Goal: Transaction & Acquisition: Purchase product/service

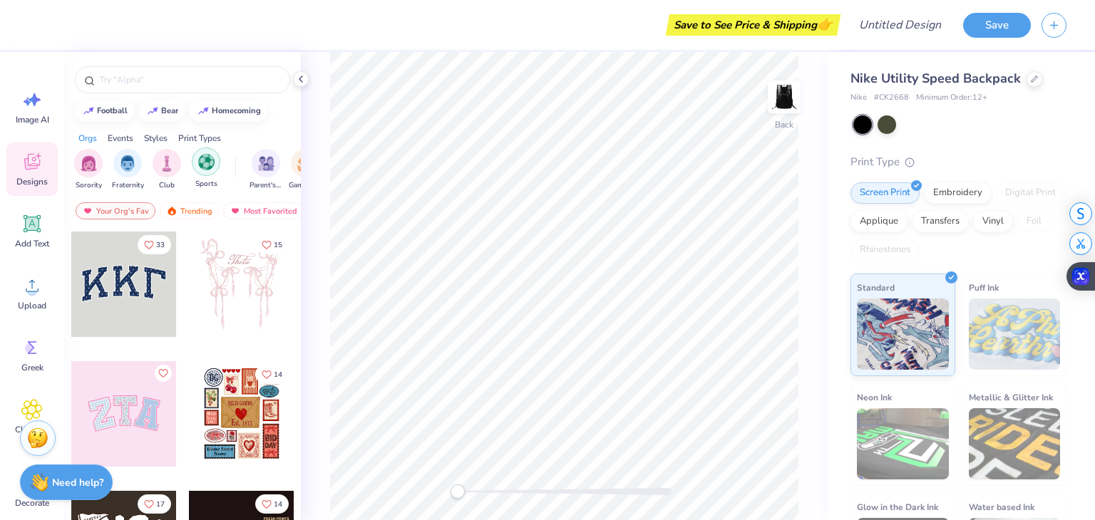
click at [215, 163] on div "filter for Sports" at bounding box center [206, 162] width 29 height 29
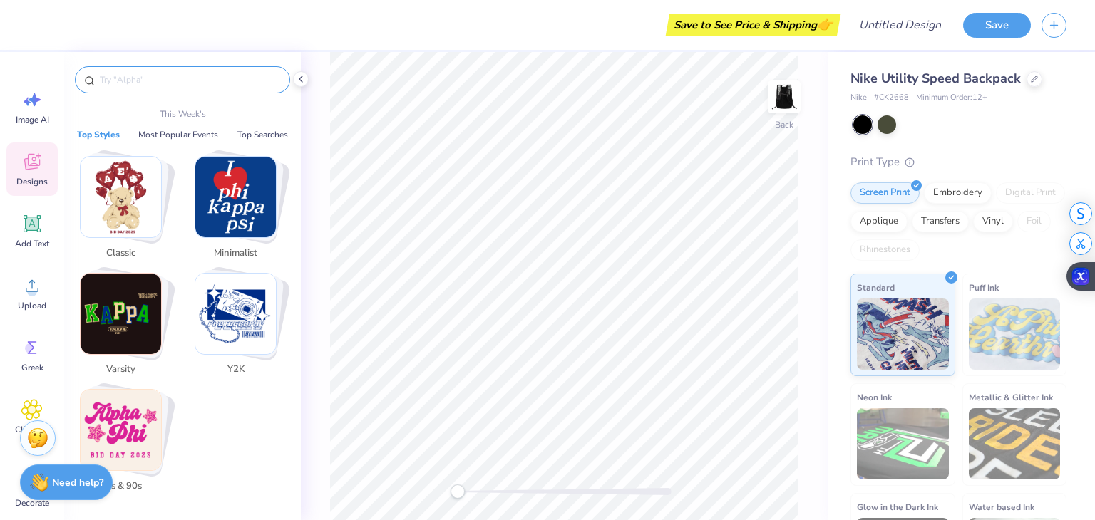
click at [187, 78] on input "text" at bounding box center [189, 80] width 182 height 14
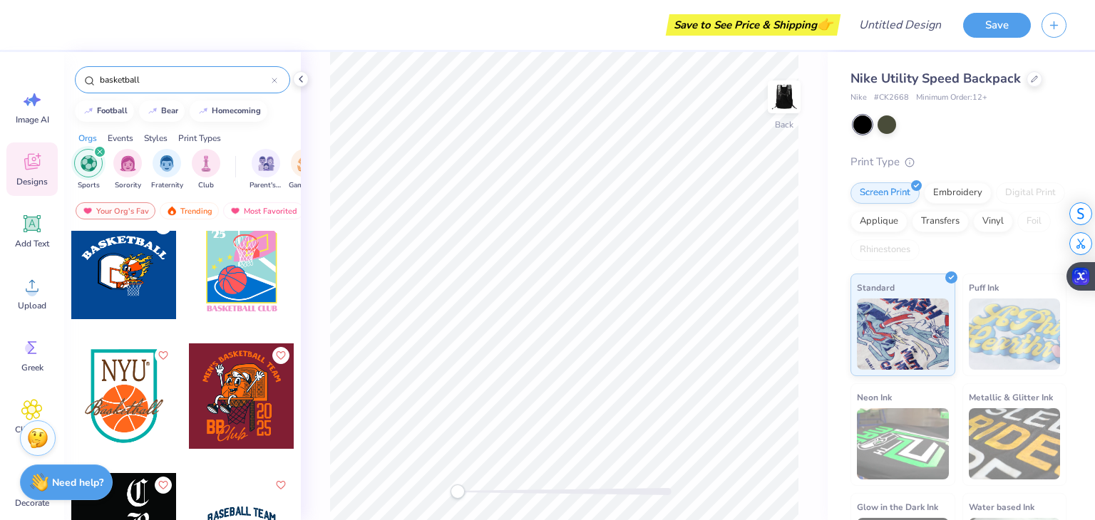
scroll to position [149, 0]
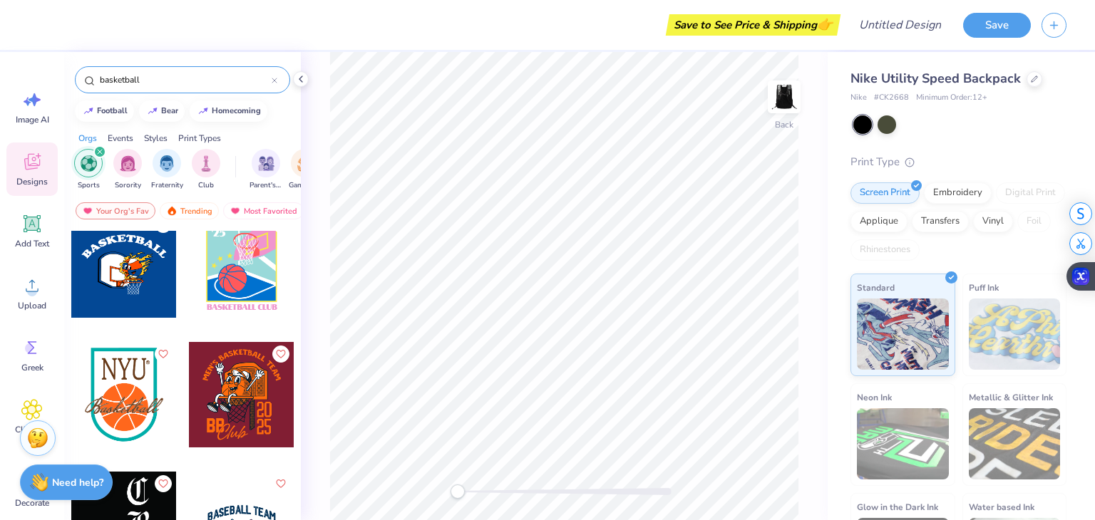
type input "basketball"
click at [240, 401] on div at bounding box center [242, 395] width 106 height 106
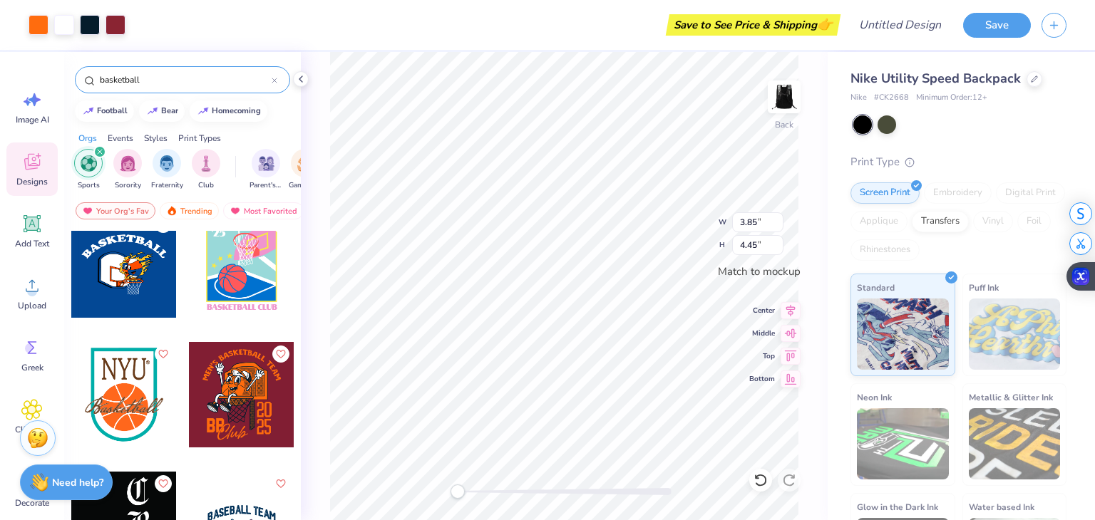
click at [686, 237] on div "Back W 3.85 3.85 " H 4.45 4.45 " Match to mockup Center Middle Top Bottom" at bounding box center [564, 286] width 527 height 468
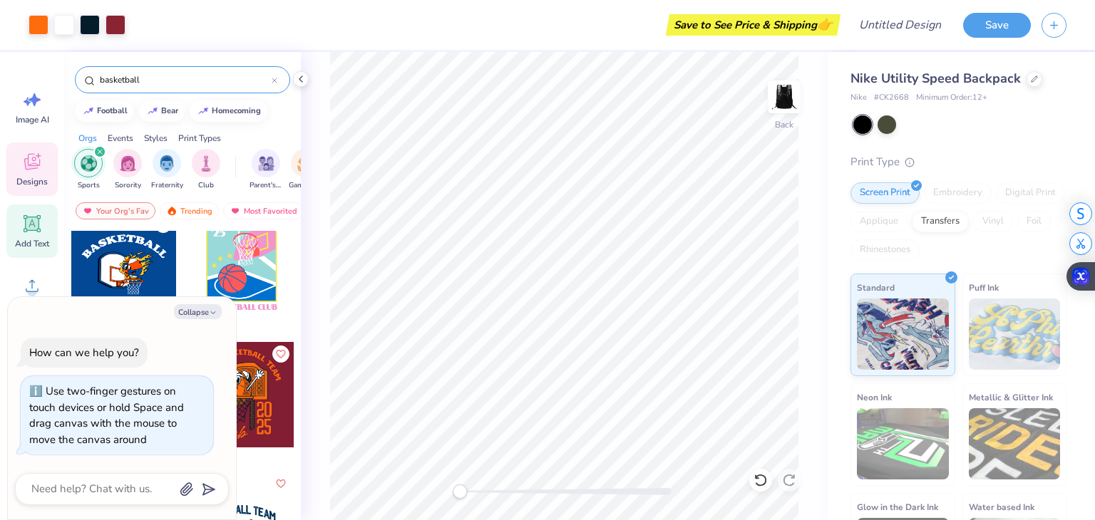
click at [36, 237] on div "Add Text" at bounding box center [31, 231] width 51 height 53
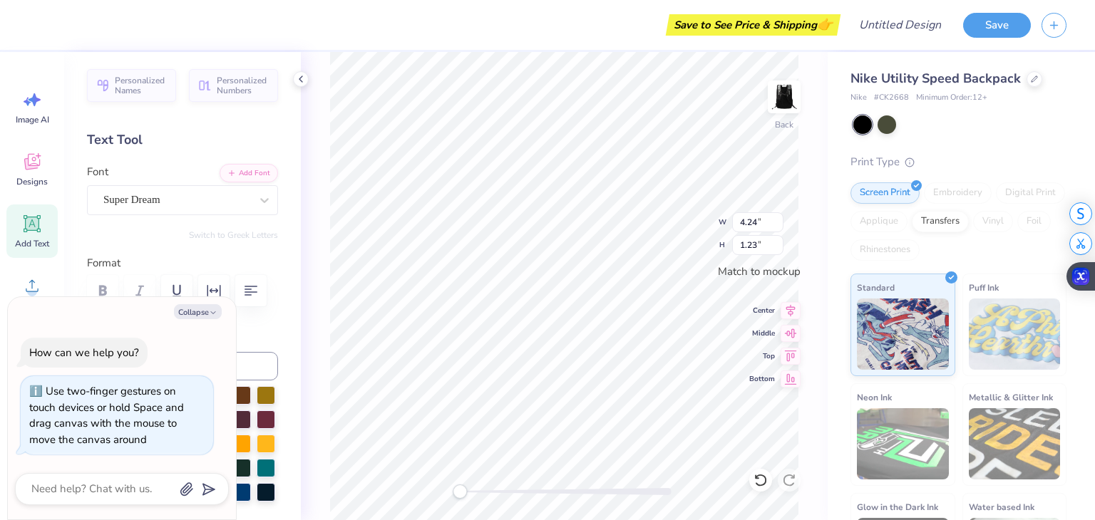
scroll to position [11, 1]
type textarea "x"
type textarea "TXT"
type textarea "x"
type textarea "[GEOGRAPHIC_DATA]"
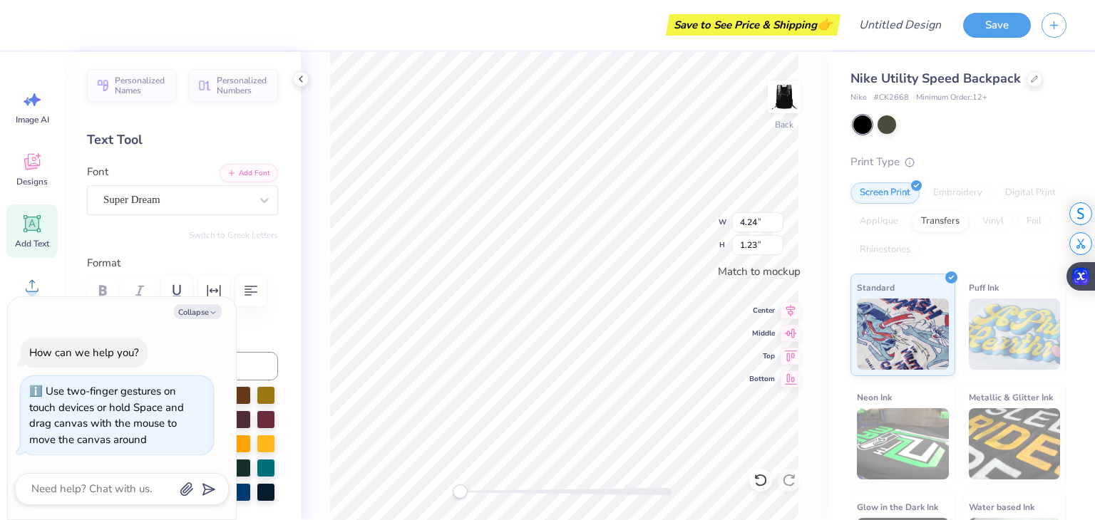
type textarea "x"
type textarea "T"
type textarea "x"
type textarea "F"
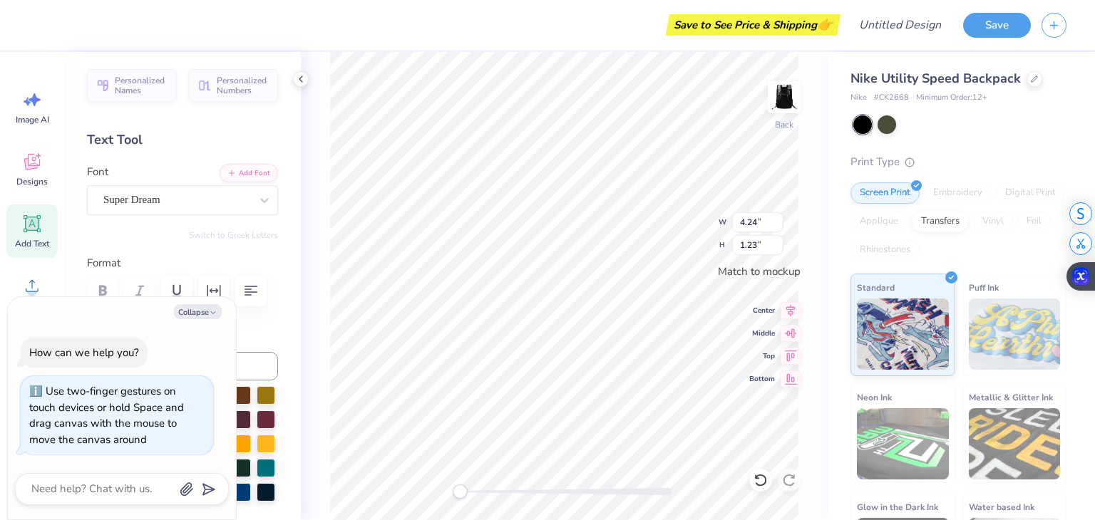
type textarea "x"
type textarea "Fl"
type textarea "x"
type textarea "Flo"
type textarea "x"
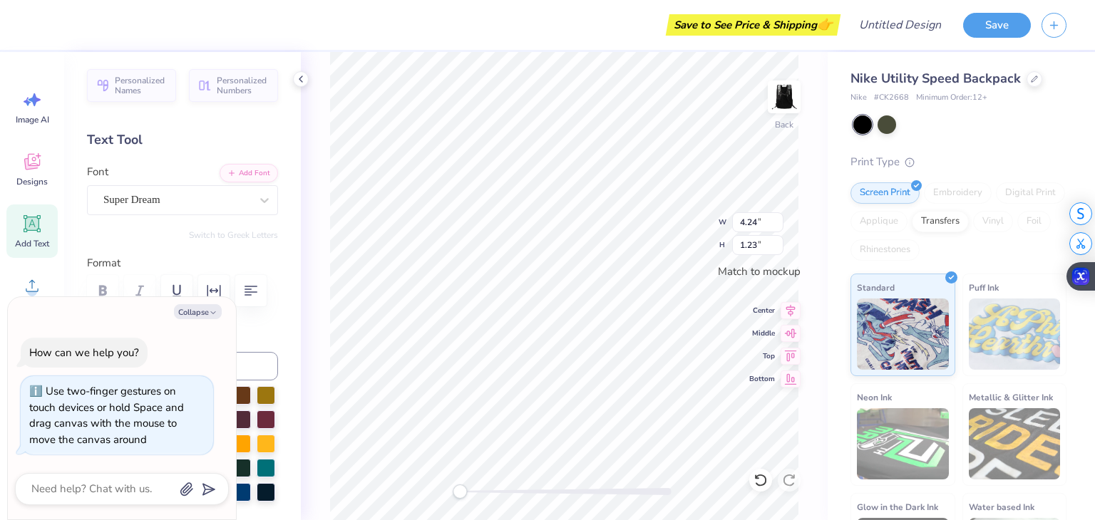
type textarea "Florv"
type textarea "x"
type textarea "Florvi"
type textarea "x"
type textarea "Florvil"
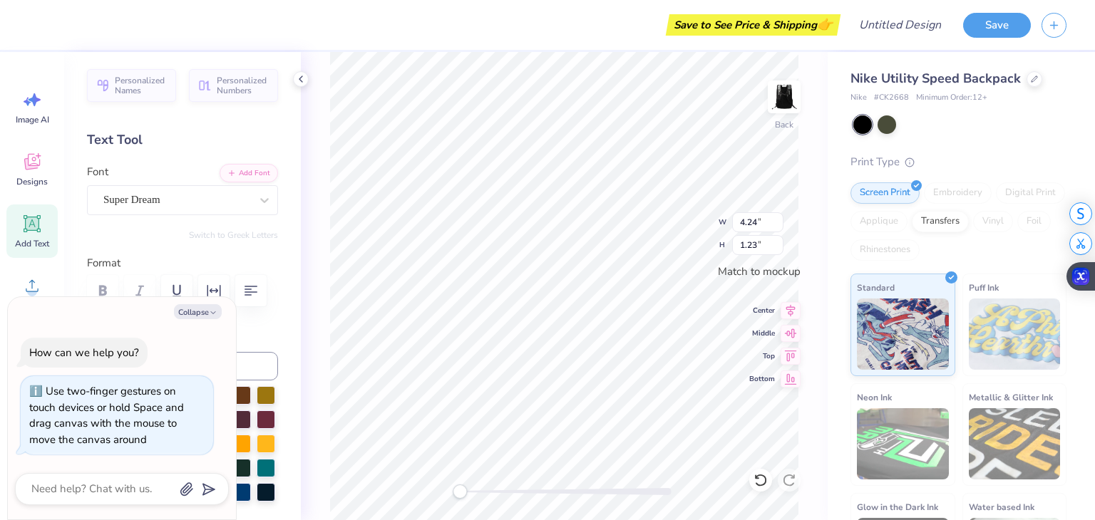
type textarea "x"
type textarea "Florvilus"
click at [322, 148] on div "Back W 4.24 H 1.23 Y Center Middle Top Bottom" at bounding box center [564, 286] width 527 height 468
click at [33, 222] on icon at bounding box center [32, 223] width 17 height 17
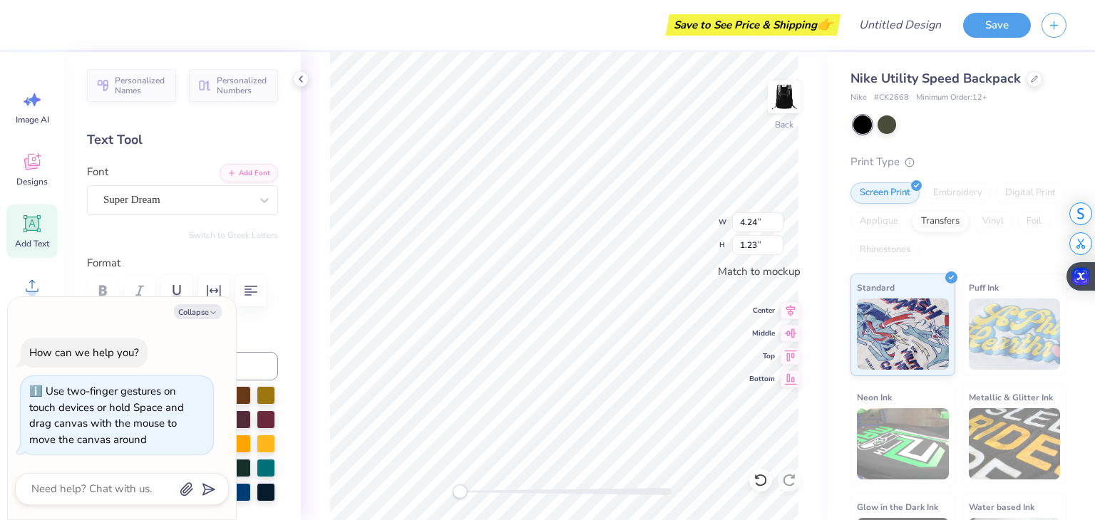
scroll to position [11, 1]
type textarea "x"
type textarea "TE"
type textarea "x"
type textarea "T"
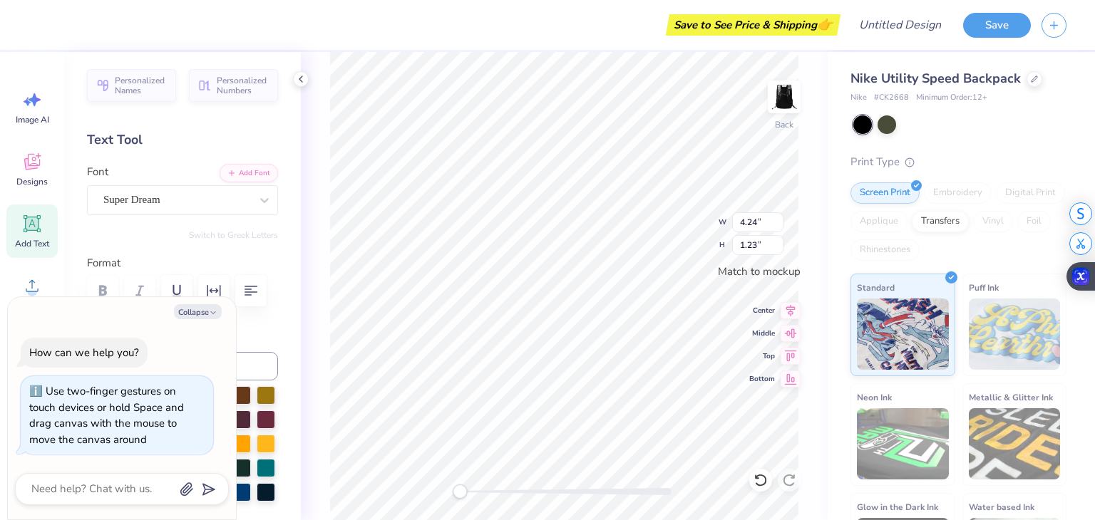
type textarea "x"
type textarea "#"
type textarea "x"
type textarea "#12"
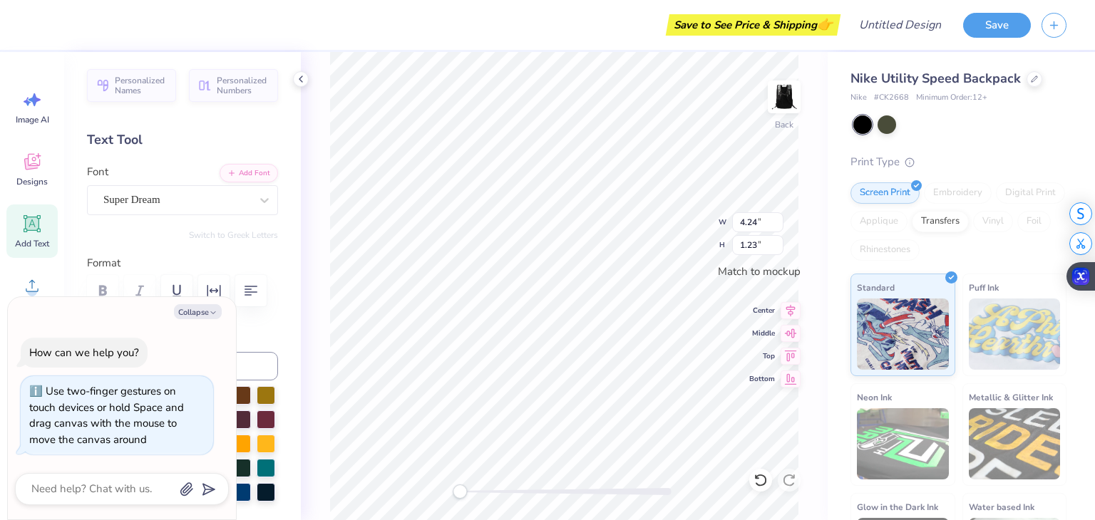
type textarea "x"
type input "7.22"
type input "1.24"
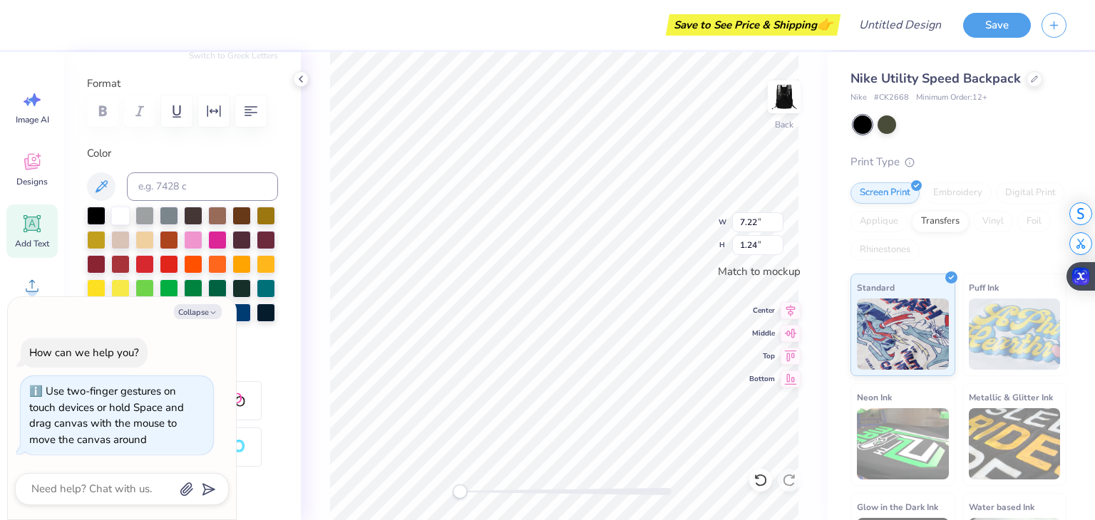
scroll to position [200, 0]
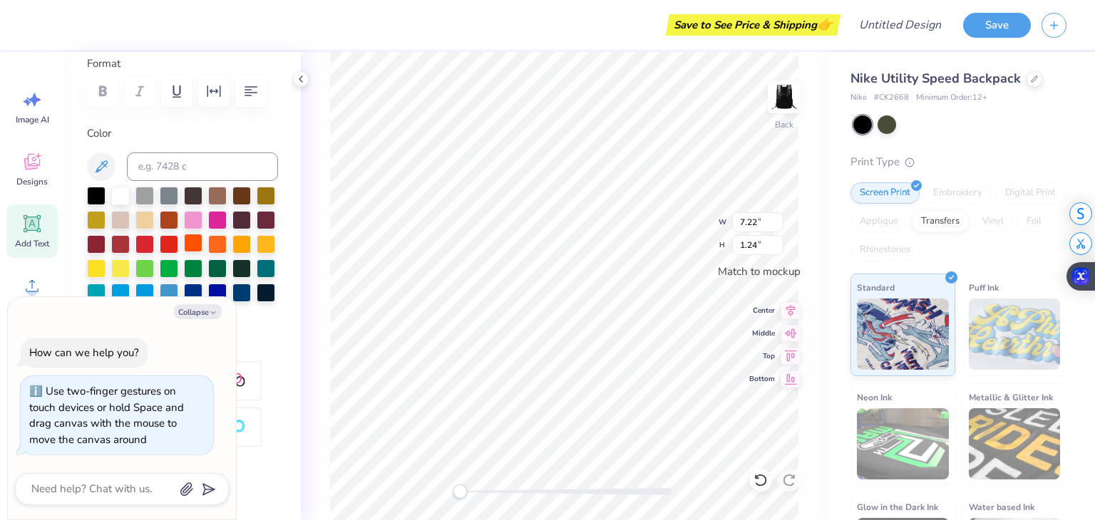
click at [202, 246] on div at bounding box center [193, 243] width 19 height 19
click at [208, 252] on div at bounding box center [217, 243] width 19 height 19
type textarea "x"
type input "3.13"
click at [208, 252] on div at bounding box center [217, 243] width 19 height 19
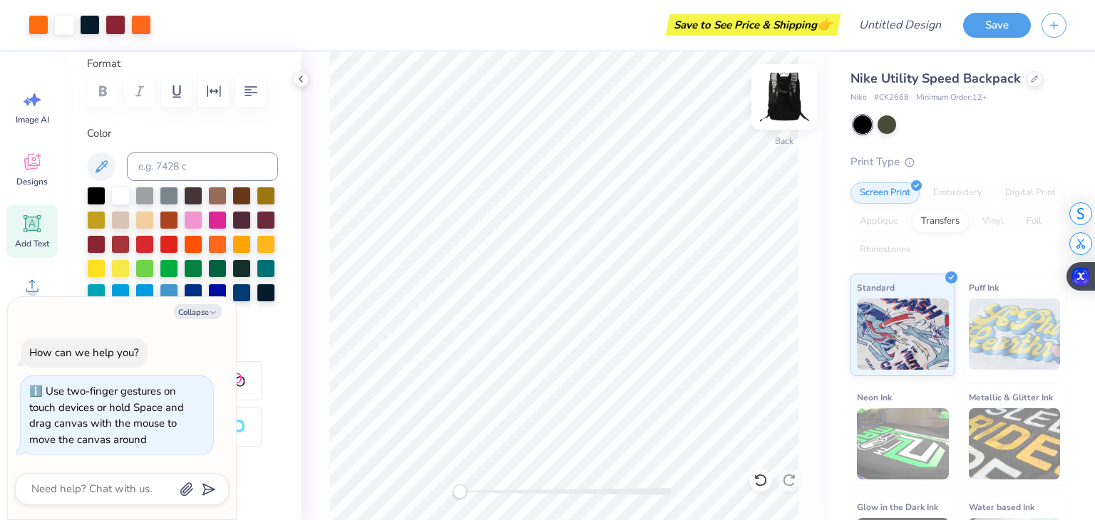
click at [791, 100] on img at bounding box center [784, 96] width 57 height 57
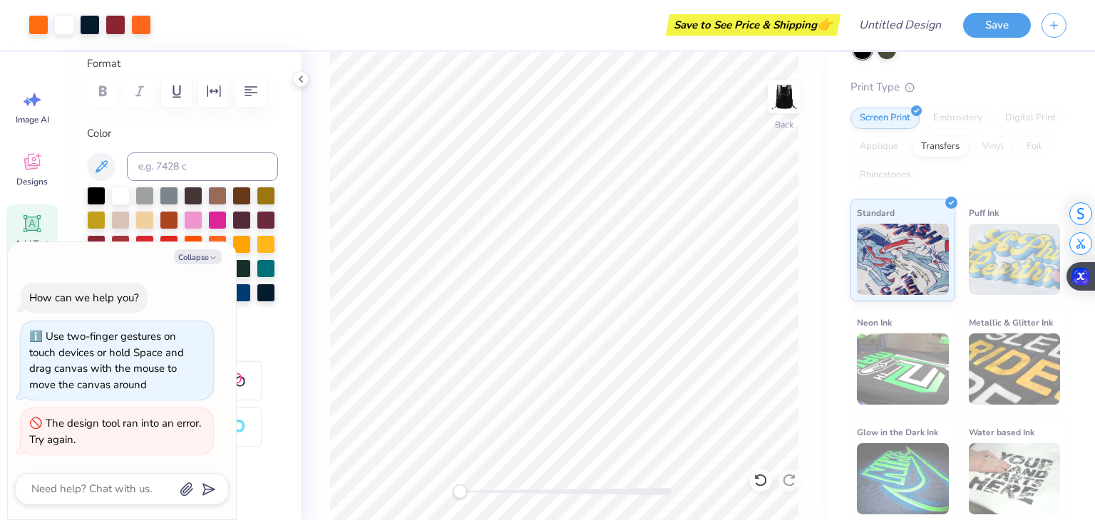
scroll to position [60, 0]
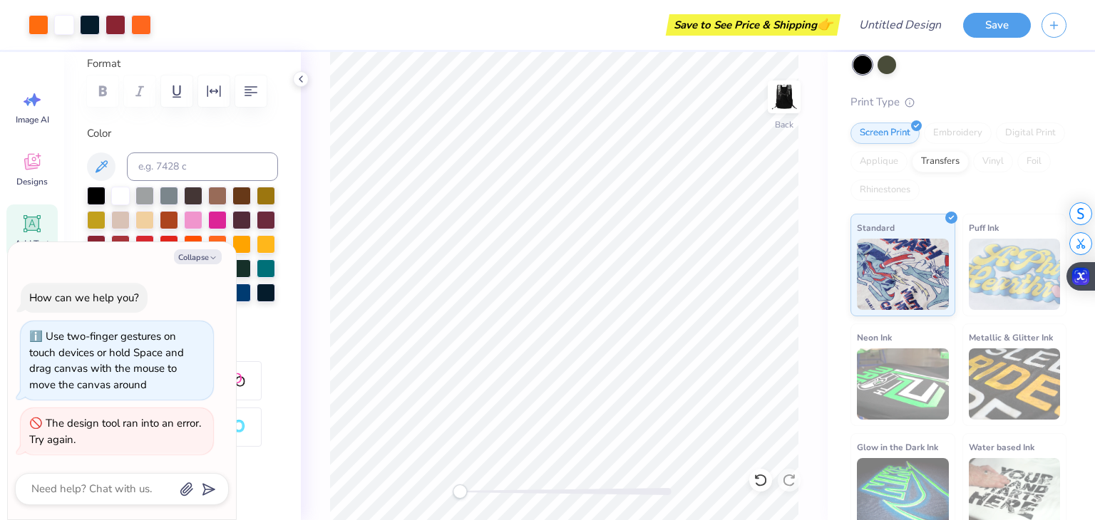
click at [777, 31] on div "Save to See Price & Shipping 👉" at bounding box center [753, 24] width 168 height 21
click at [776, 23] on div "Save to See Price & Shipping 👉" at bounding box center [753, 24] width 168 height 21
click at [927, 21] on input "Design Title" at bounding box center [918, 25] width 70 height 29
click at [1011, 19] on button "Save" at bounding box center [997, 23] width 68 height 25
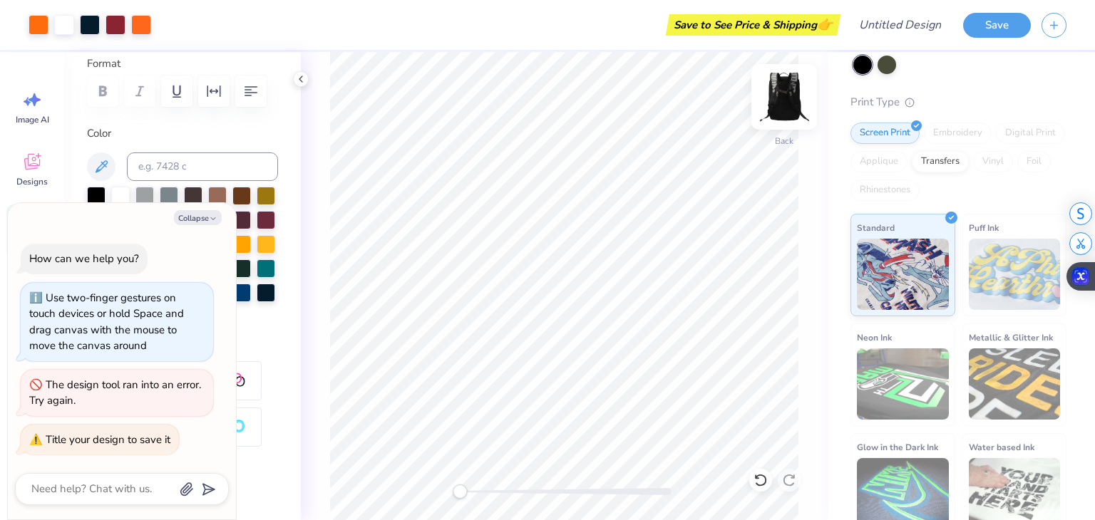
type textarea "x"
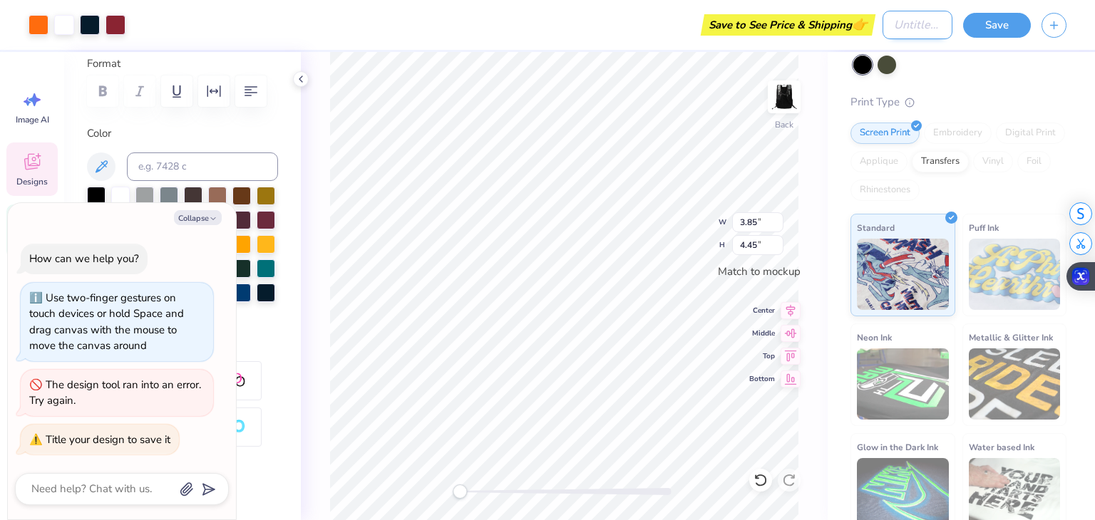
click at [890, 21] on input "Design Title" at bounding box center [918, 25] width 70 height 29
type input "k"
type textarea "x"
type input "k"
click at [1022, 26] on button "Save" at bounding box center [997, 23] width 68 height 25
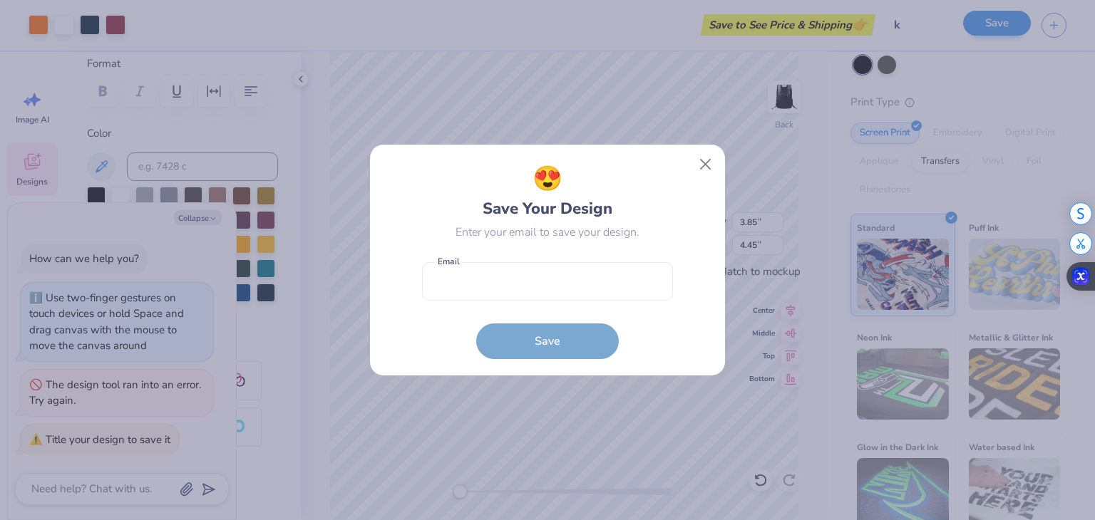
type textarea "x"
click at [596, 278] on input "email" at bounding box center [547, 281] width 251 height 39
type input "[EMAIL_ADDRESS][DOMAIN_NAME]"
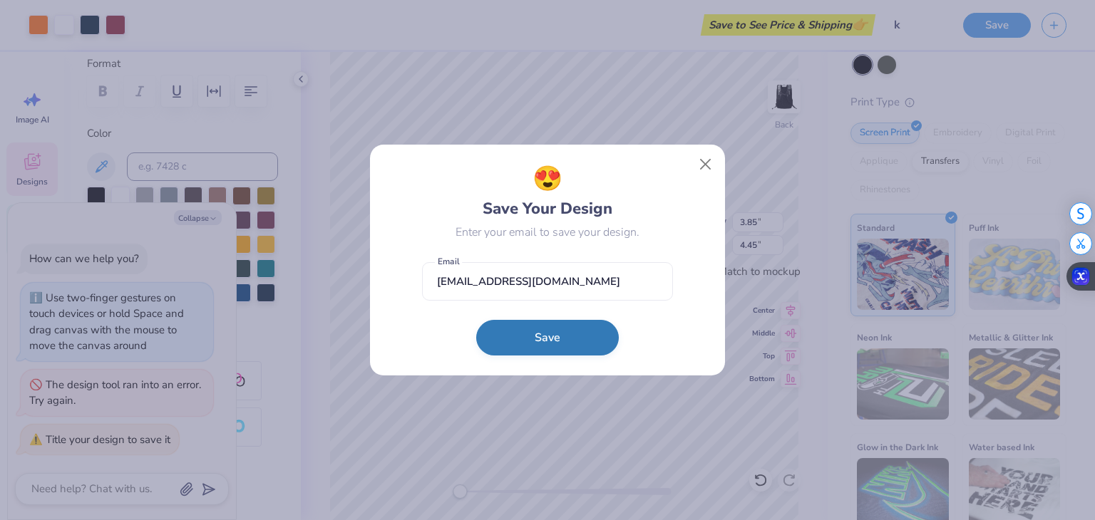
click at [595, 351] on button "Save" at bounding box center [547, 338] width 143 height 36
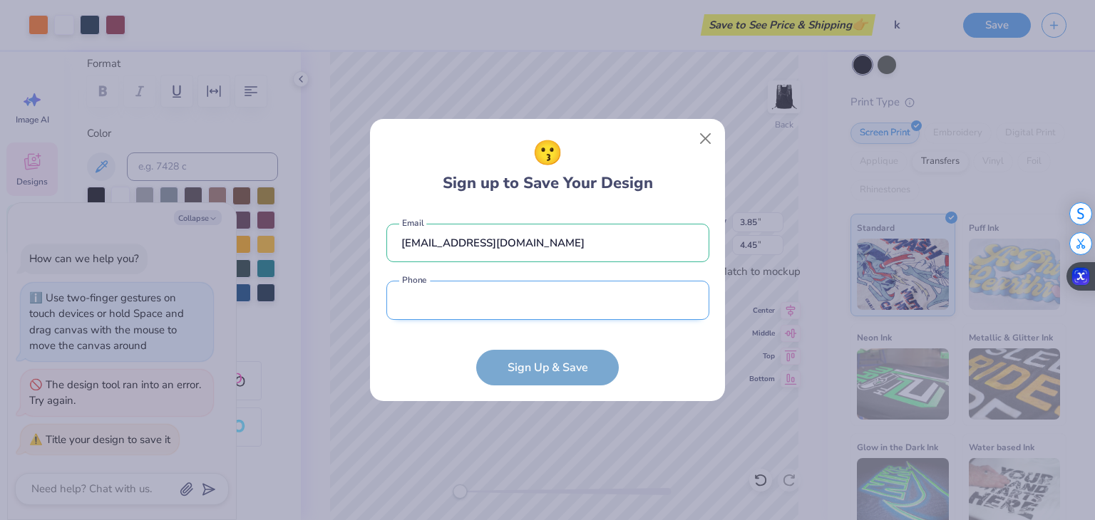
click at [553, 311] on input "tel" at bounding box center [547, 300] width 323 height 39
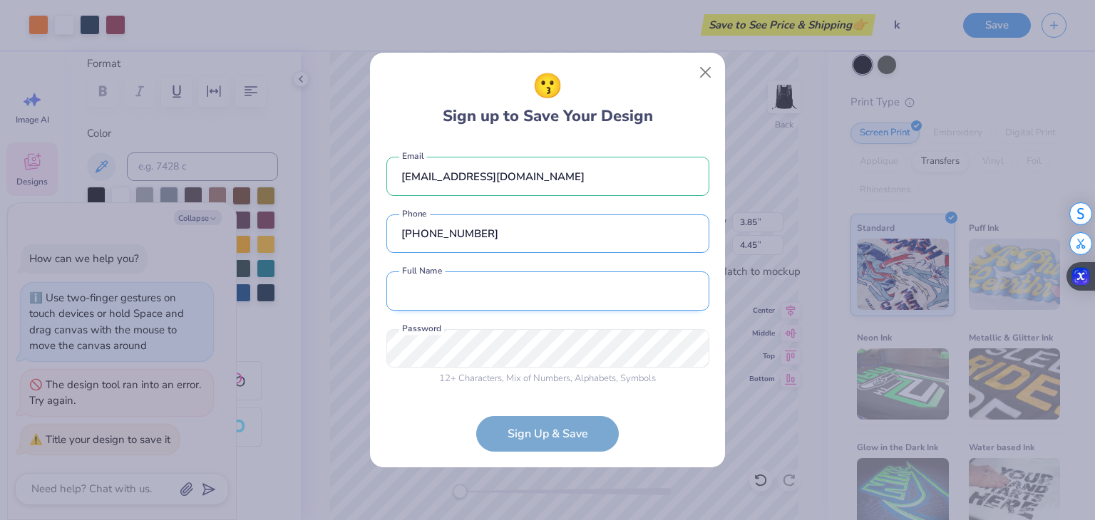
type input "[PHONE_NUMBER]"
click at [528, 305] on input "text" at bounding box center [547, 291] width 323 height 39
type input "[PERSON_NAME]"
type input "[PHONE_NUMBER]"
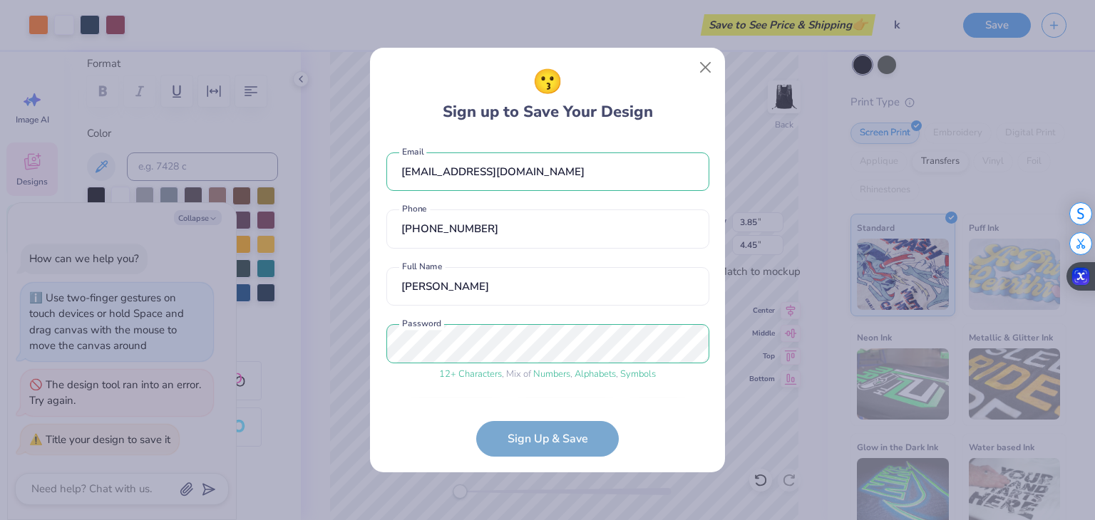
scroll to position [44, 0]
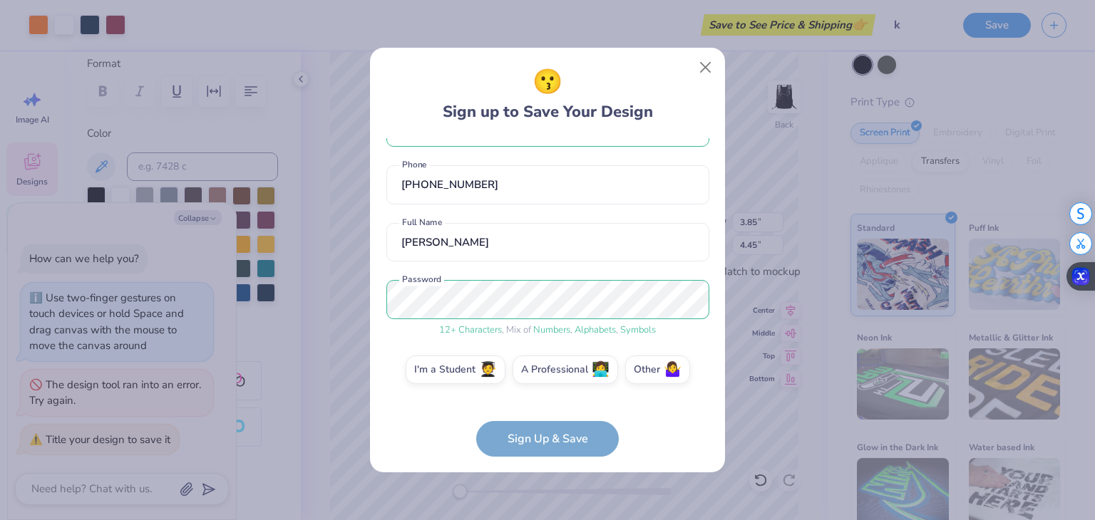
click at [593, 437] on form "[EMAIL_ADDRESS][DOMAIN_NAME] Email [PHONE_NUMBER] Phone [PERSON_NAME] Full Name…" at bounding box center [547, 297] width 323 height 319
click at [555, 446] on form "[EMAIL_ADDRESS][DOMAIN_NAME] Email [PHONE_NUMBER] Phone [PERSON_NAME] Full Name…" at bounding box center [547, 297] width 323 height 319
click at [472, 381] on label "I'm a Student 🧑‍🎓" at bounding box center [456, 368] width 100 height 29
click at [543, 413] on input "I'm a Student 🧑‍🎓" at bounding box center [547, 417] width 9 height 9
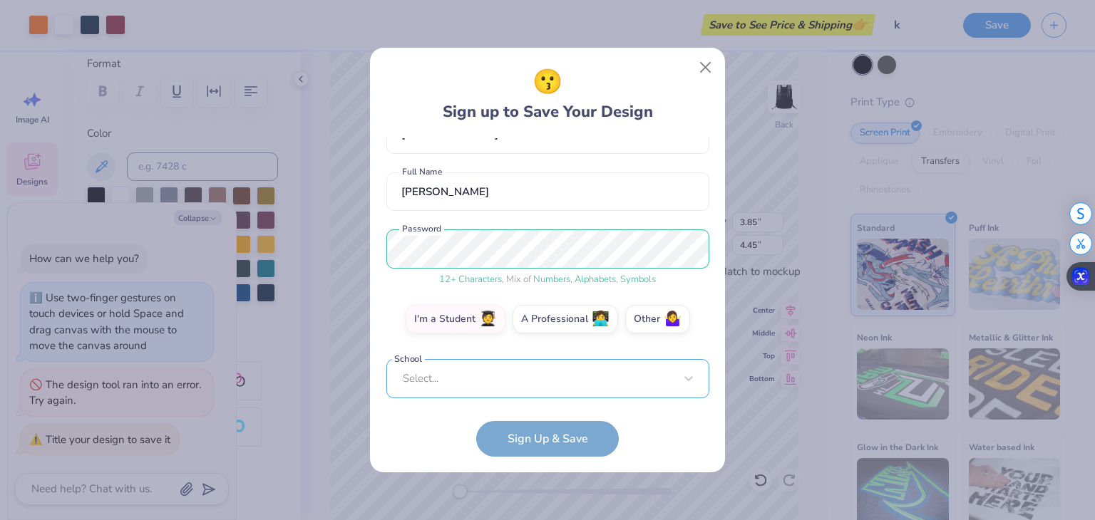
click at [539, 376] on div "Select..." at bounding box center [547, 378] width 323 height 39
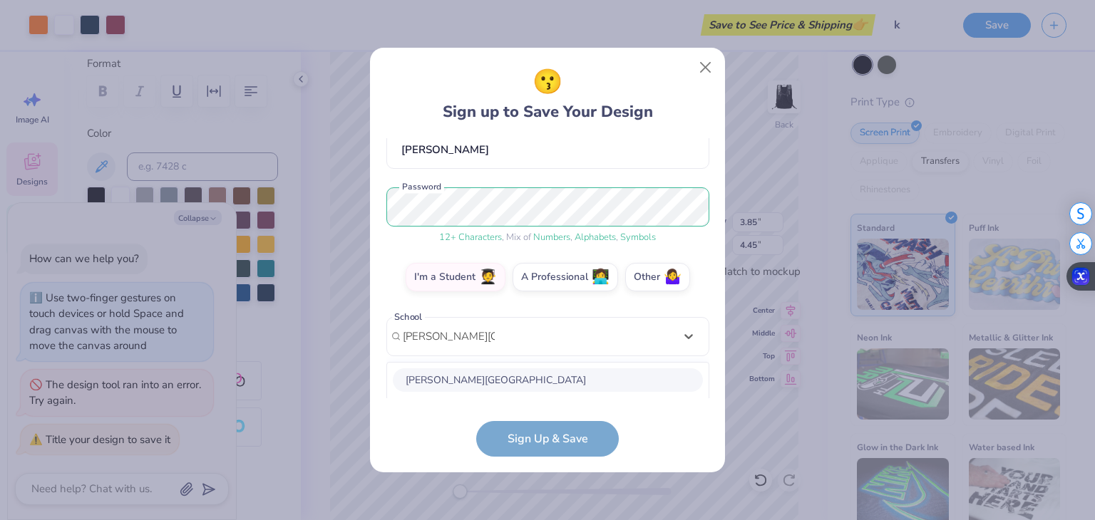
scroll to position [316, 0]
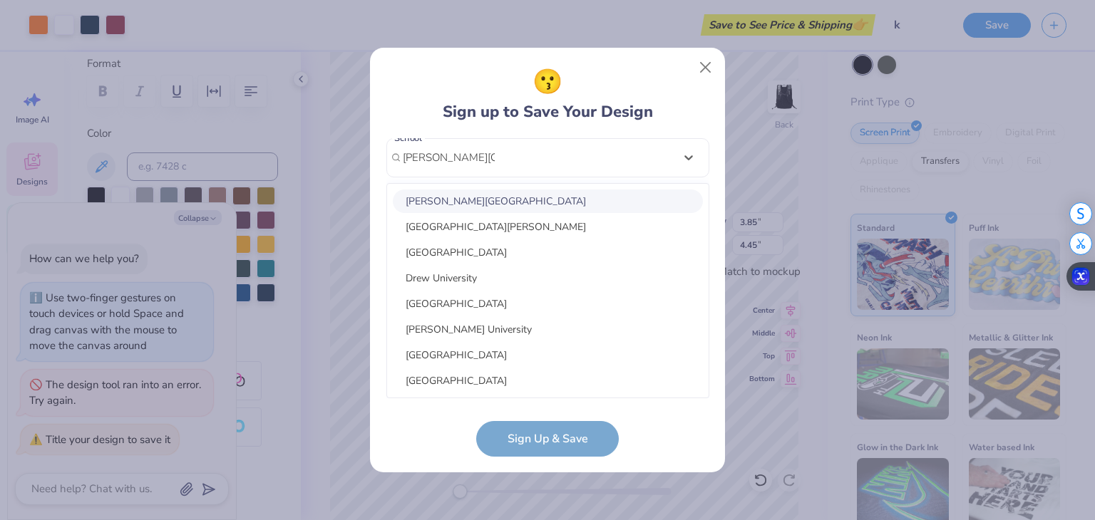
click at [577, 194] on div "[PERSON_NAME][GEOGRAPHIC_DATA]" at bounding box center [548, 202] width 310 height 24
type input "[PERSON_NAME][GEOGRAPHIC_DATA]"
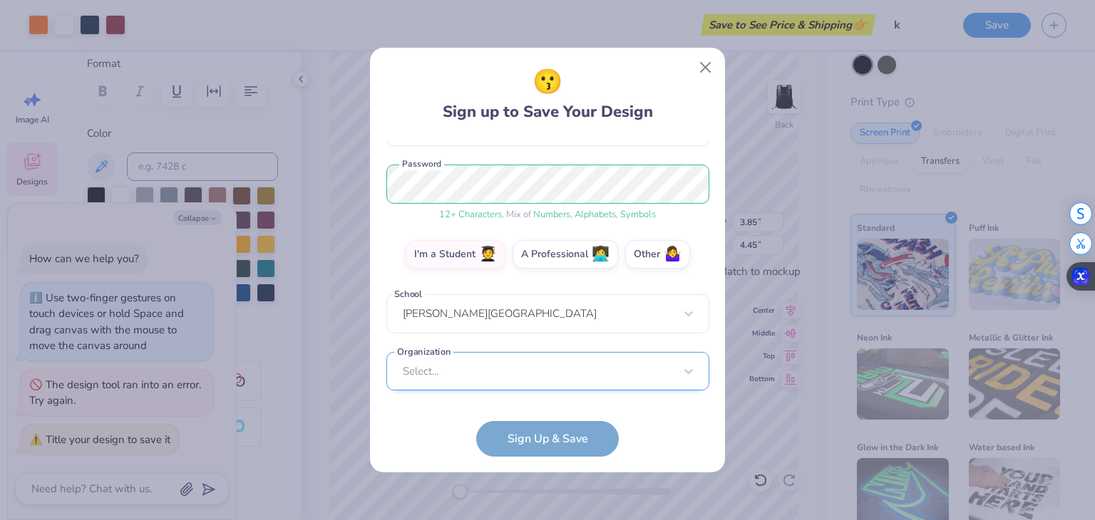
click at [560, 360] on div "Select..." at bounding box center [547, 371] width 323 height 39
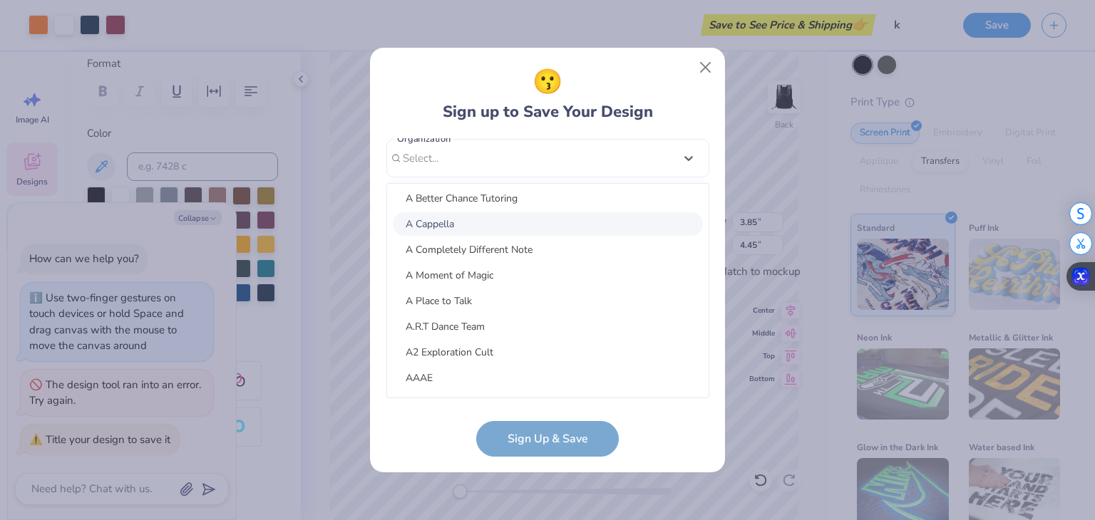
scroll to position [565, 0]
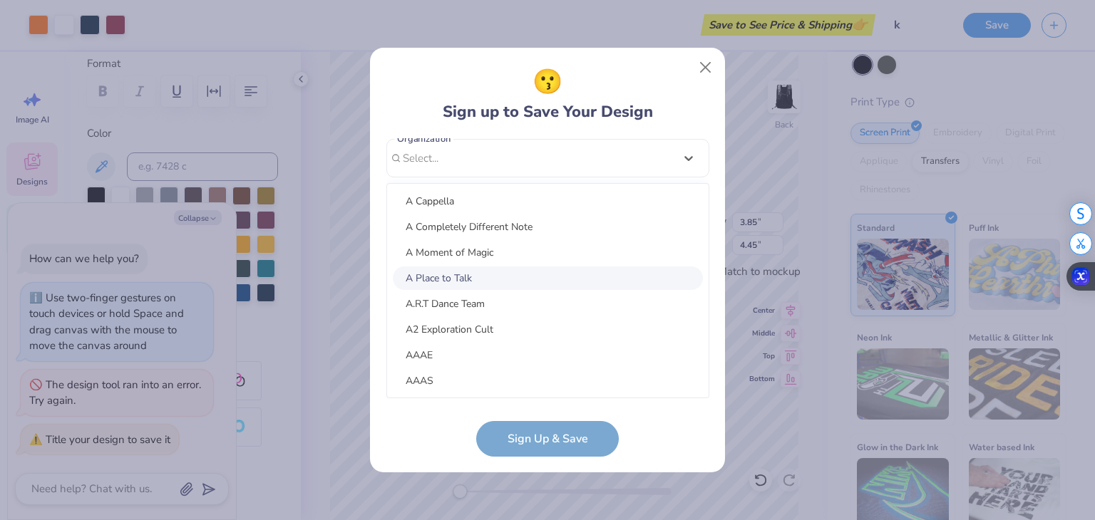
click at [634, 267] on div "A Place to Talk" at bounding box center [548, 279] width 310 height 24
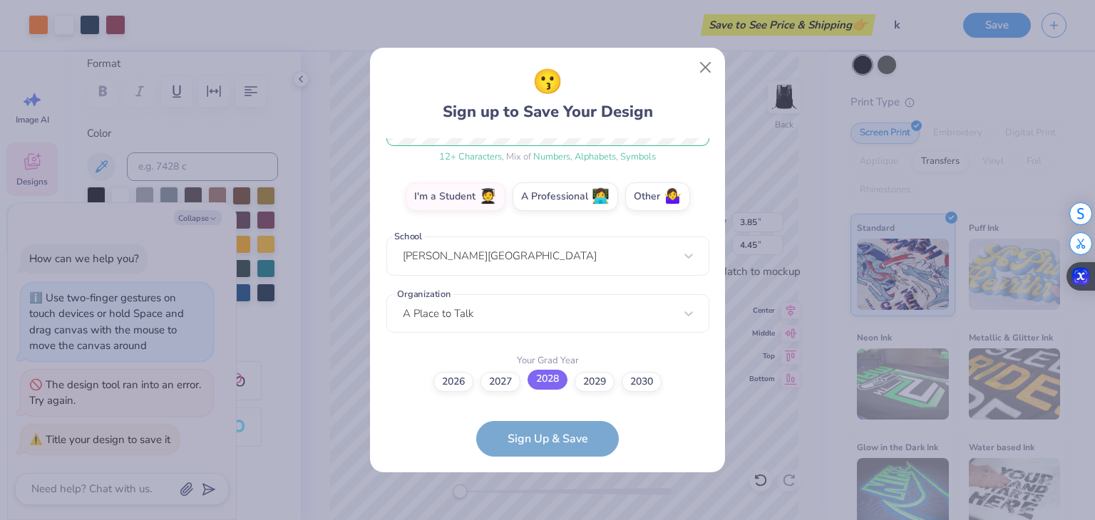
click at [552, 380] on label "2028" at bounding box center [548, 380] width 40 height 20
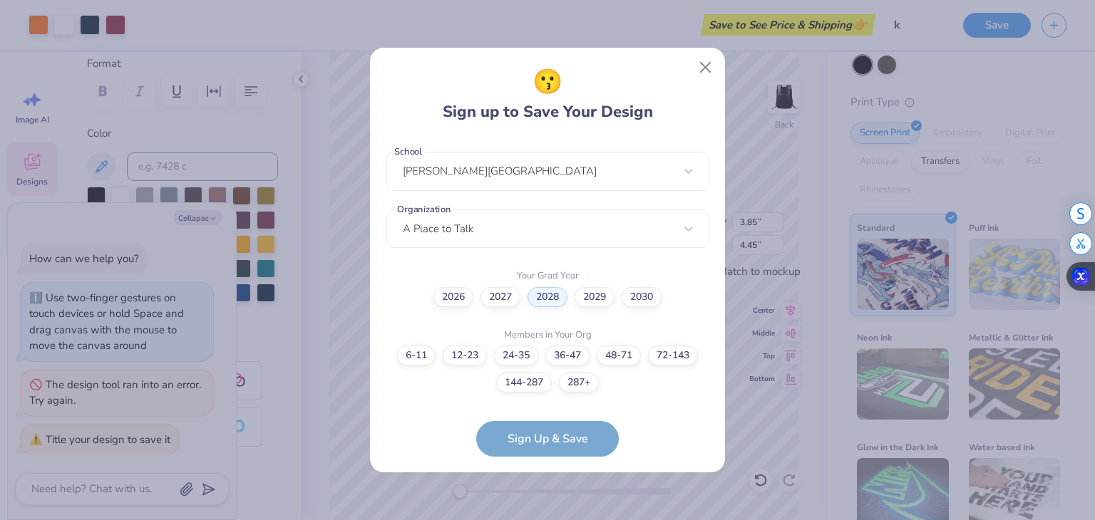
click at [568, 436] on form "[EMAIL_ADDRESS][DOMAIN_NAME] Email [PHONE_NUMBER] Phone [PERSON_NAME] Full Name…" at bounding box center [547, 297] width 323 height 319
click at [470, 353] on label "12-23" at bounding box center [465, 354] width 44 height 20
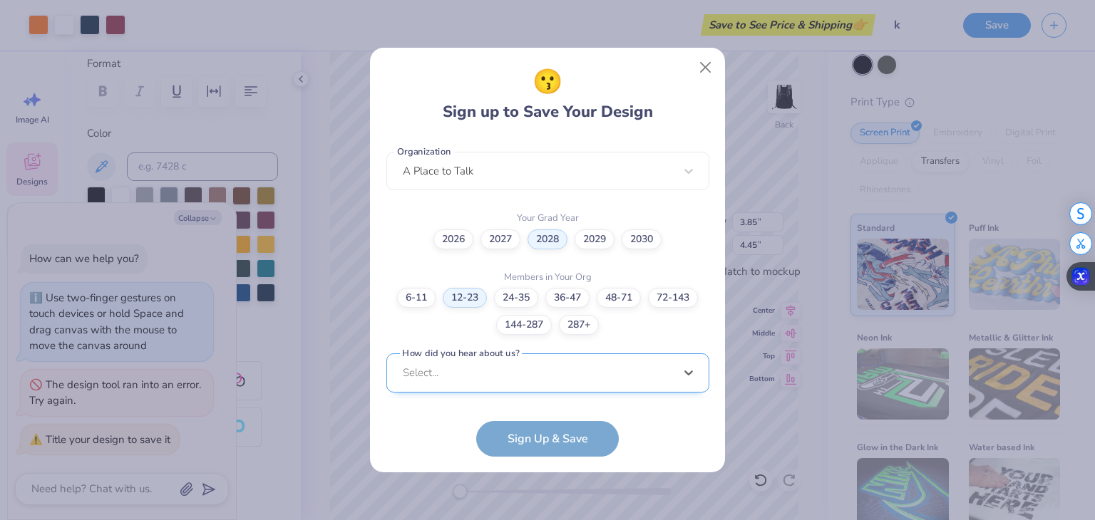
scroll to position [574, 0]
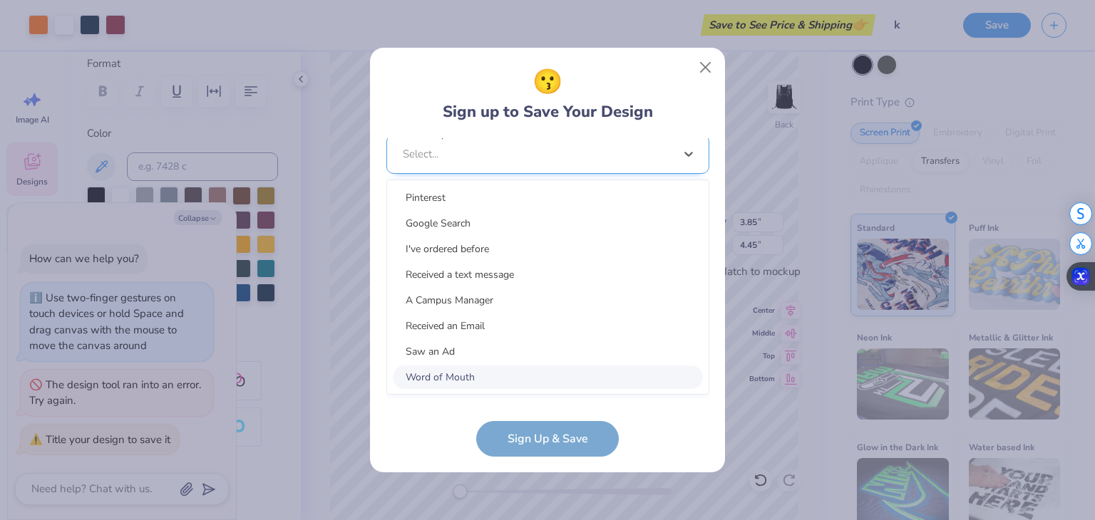
click at [550, 377] on div "option Word of Mouth focused, 8 of 15. 15 results available. Use Up and Down to…" at bounding box center [547, 265] width 323 height 260
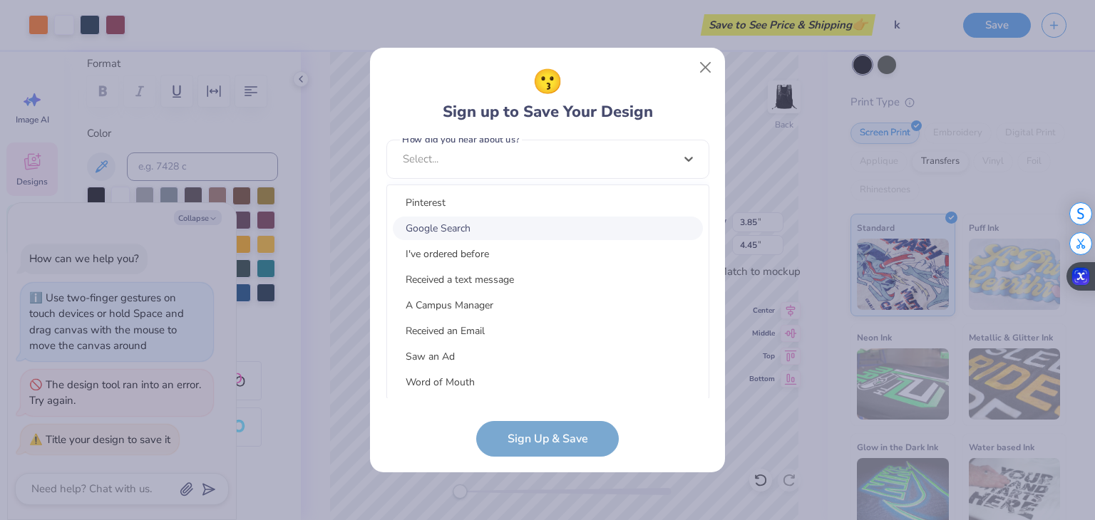
click at [570, 232] on div "Google Search" at bounding box center [548, 229] width 310 height 24
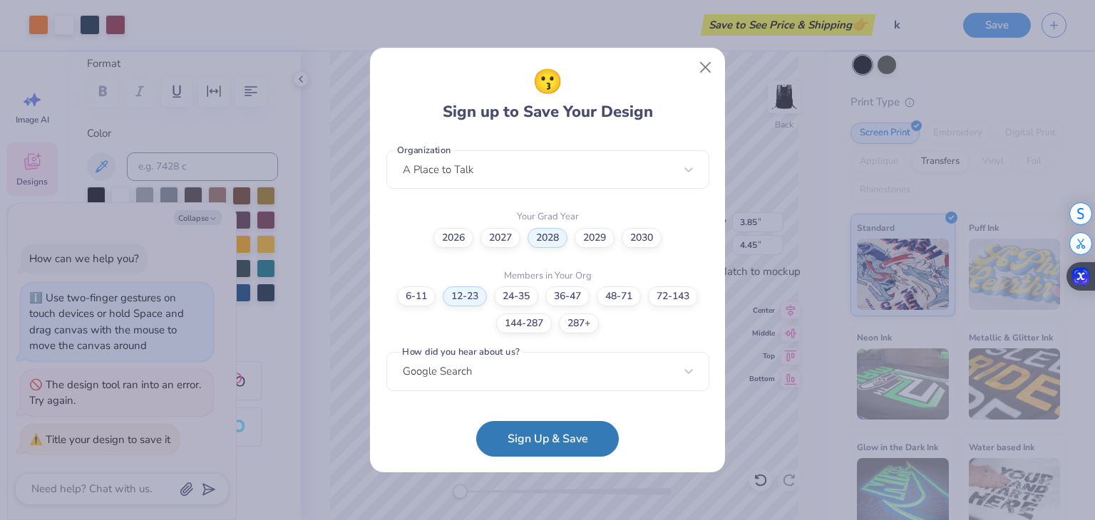
scroll to position [360, 0]
click at [552, 440] on button "Sign Up & Save" at bounding box center [547, 436] width 143 height 36
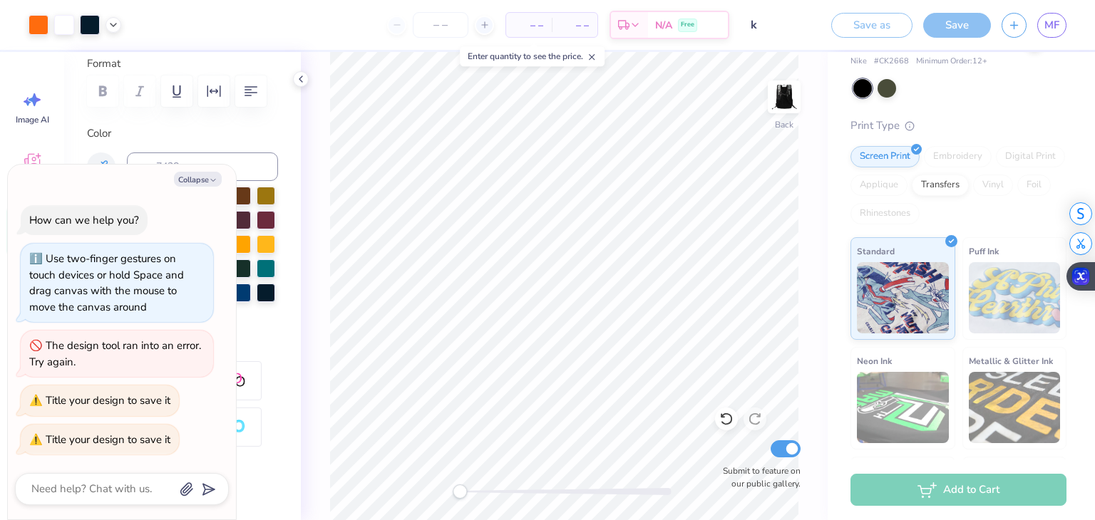
scroll to position [83, 0]
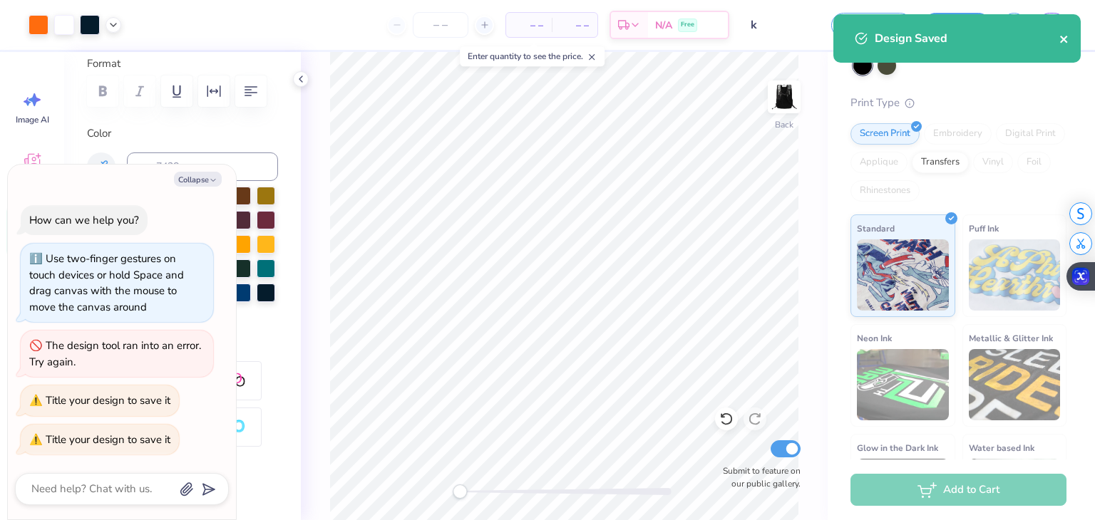
click at [1060, 35] on icon "close" at bounding box center [1064, 39] width 10 height 11
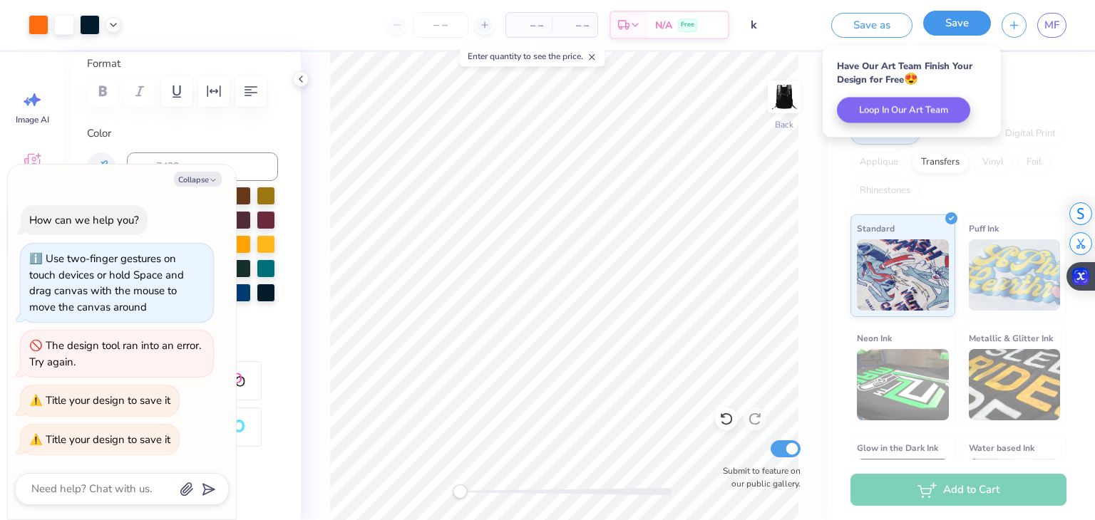
click at [930, 19] on button "Save" at bounding box center [957, 23] width 68 height 25
type textarea "x"
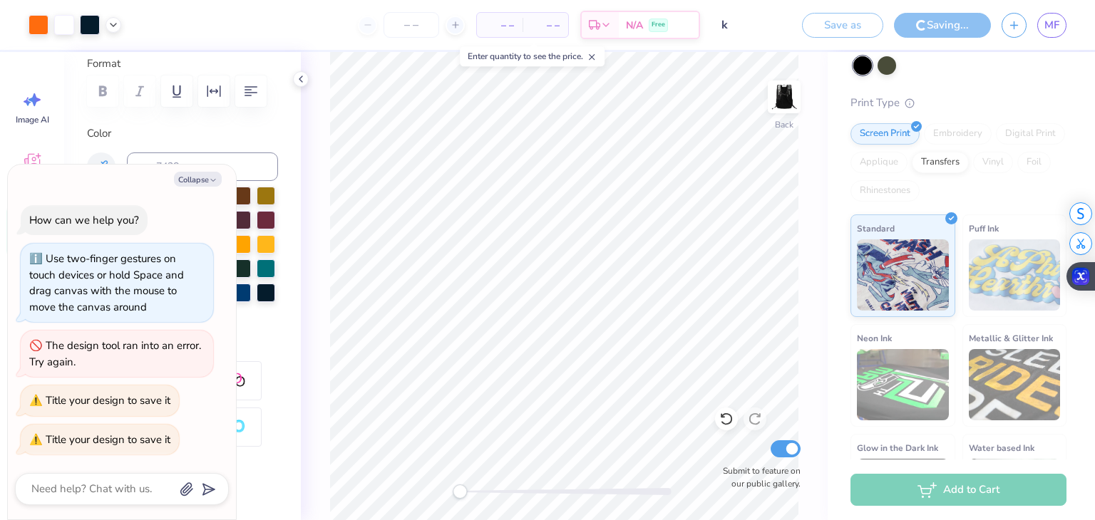
scroll to position [160, 0]
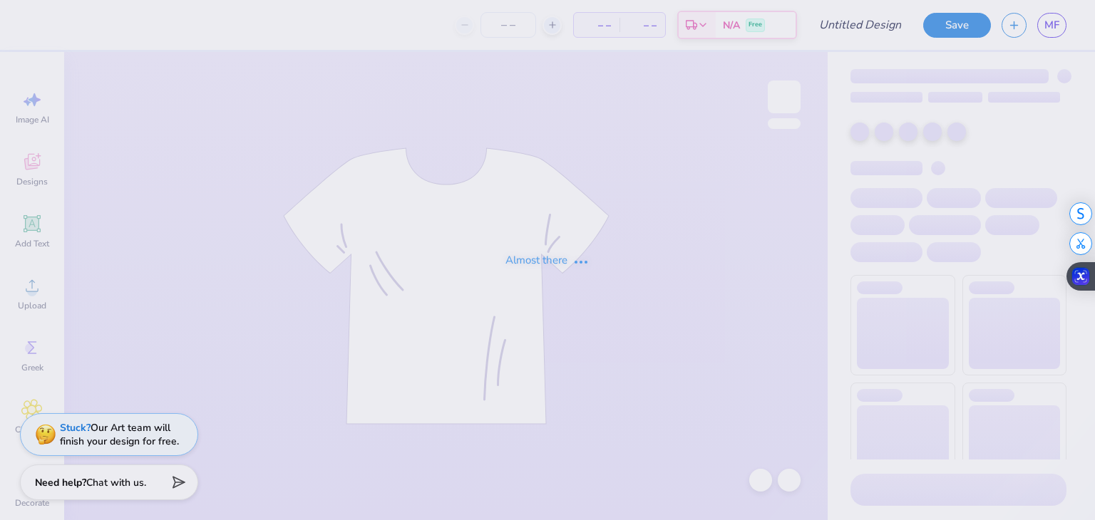
type input "k"
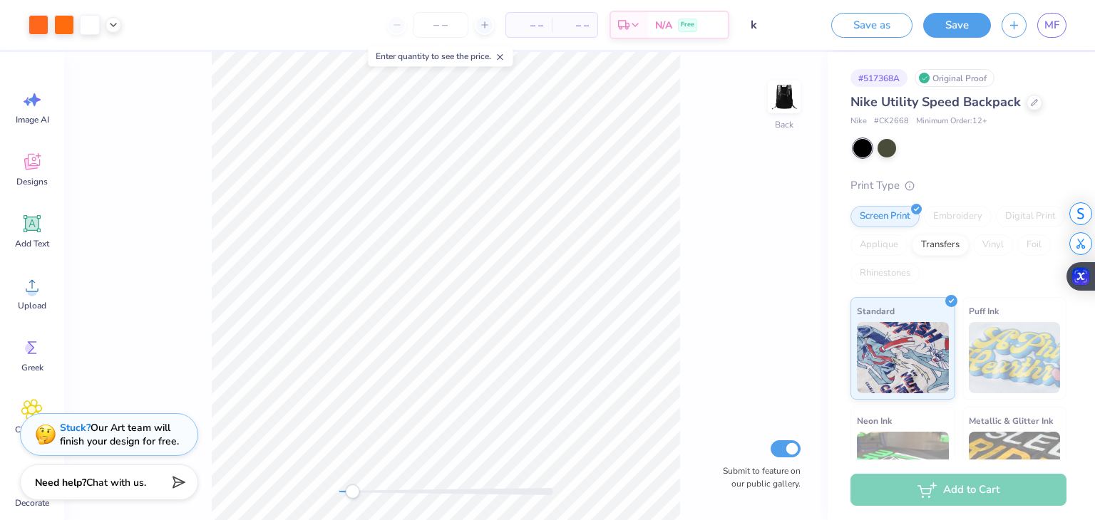
drag, startPoint x: 339, startPoint y: 493, endPoint x: 352, endPoint y: 487, distance: 14.0
click at [352, 487] on div "Accessibility label" at bounding box center [352, 492] width 14 height 14
click at [299, 488] on div "Back Submit to feature on our public gallery." at bounding box center [445, 286] width 763 height 468
click at [979, 28] on button "Save" at bounding box center [957, 23] width 68 height 25
click at [883, 31] on button "Save as" at bounding box center [871, 23] width 81 height 25
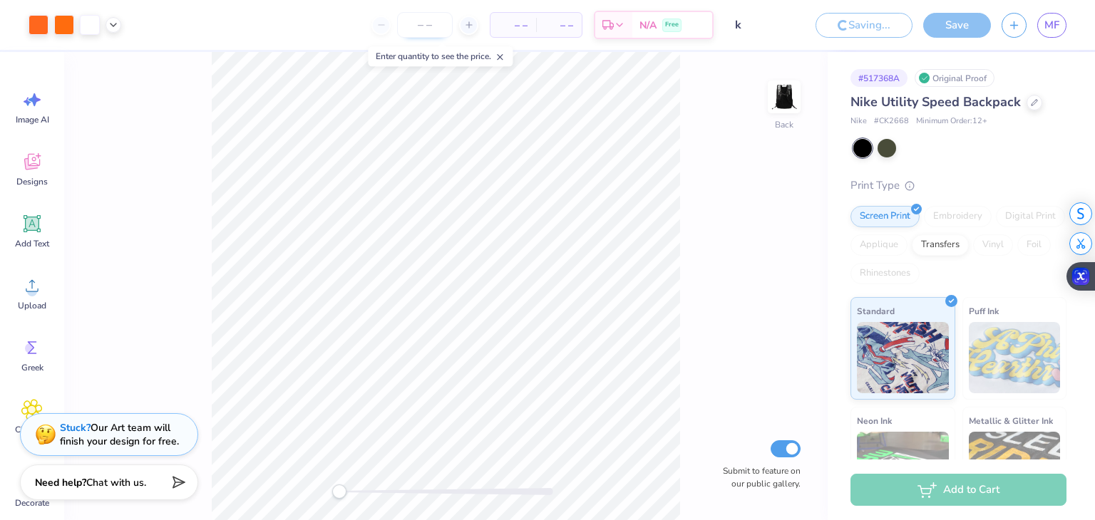
click at [433, 29] on input "number" at bounding box center [425, 25] width 56 height 26
click at [470, 23] on icon at bounding box center [469, 25] width 10 height 10
click at [431, 21] on input "12" at bounding box center [425, 25] width 56 height 26
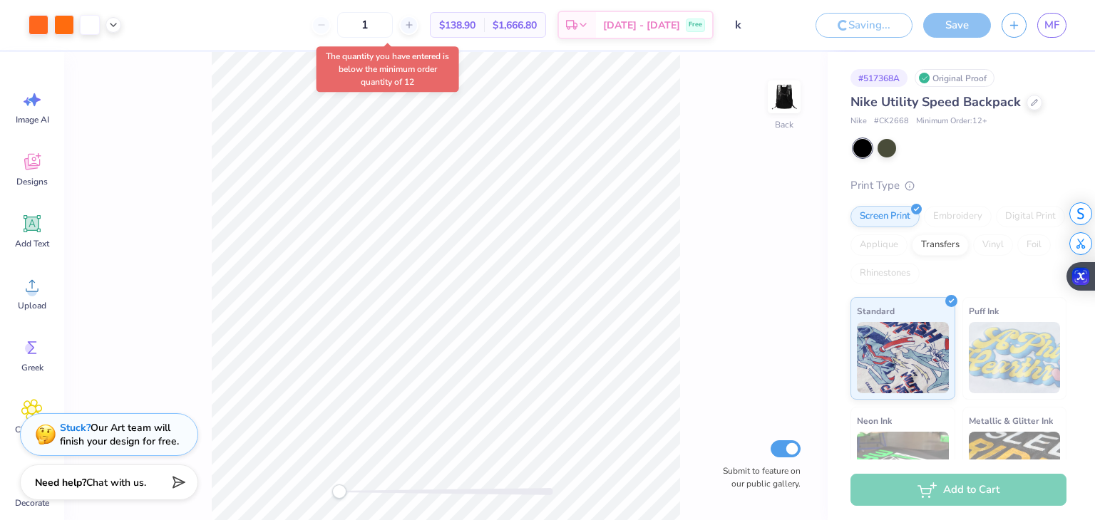
type input "12"
